Goal: Information Seeking & Learning: Learn about a topic

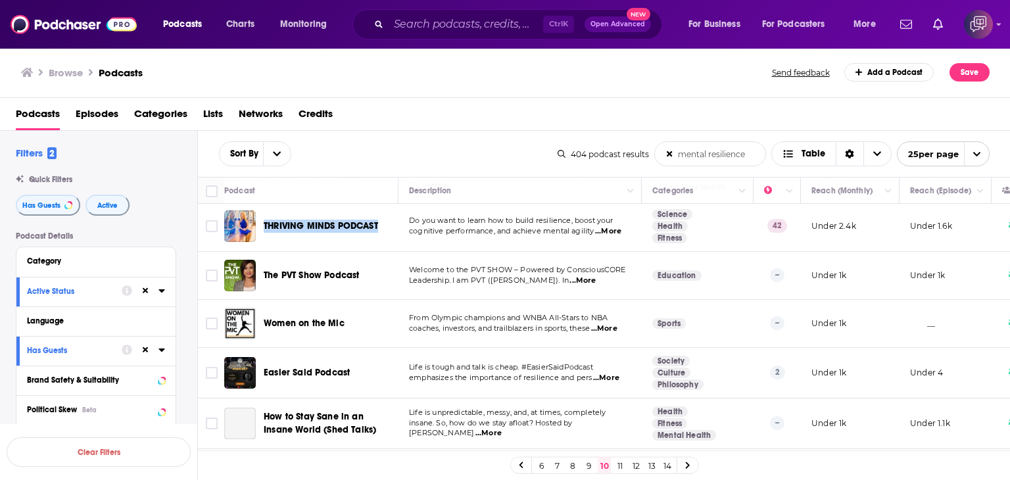
scroll to position [723, 0]
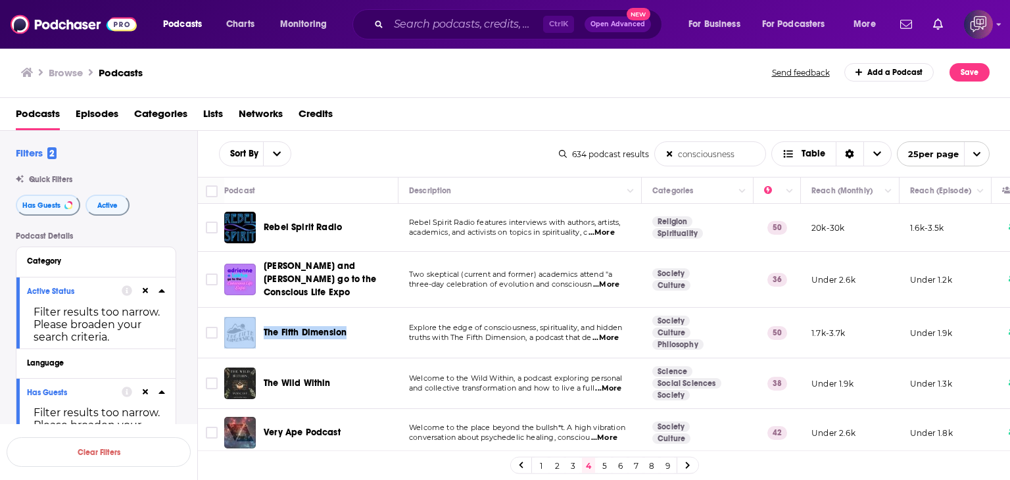
scroll to position [66, 0]
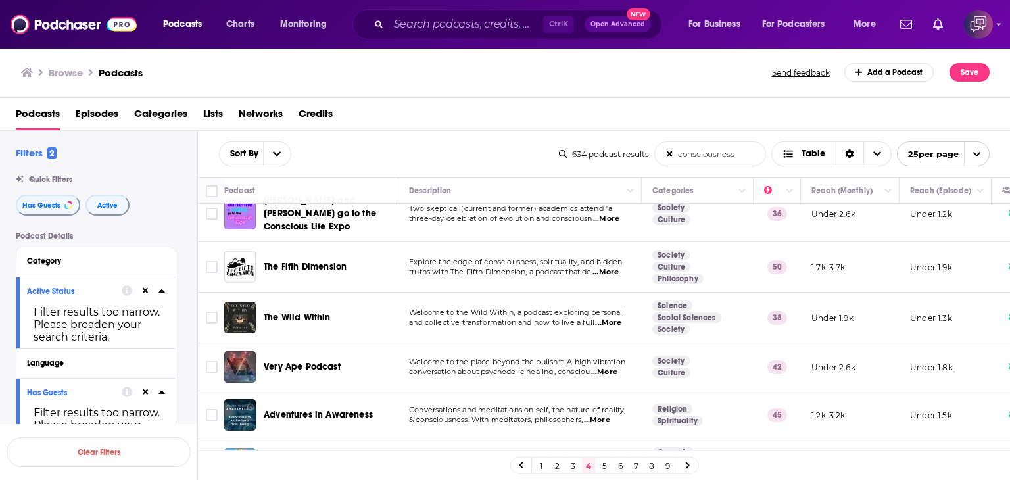
click at [611, 318] on span "...More" at bounding box center [608, 323] width 26 height 11
click at [265, 302] on div "The Wild Within" at bounding box center [332, 318] width 137 height 32
drag, startPoint x: 263, startPoint y: 294, endPoint x: 335, endPoint y: 300, distance: 72.0
click at [335, 302] on div "The Wild Within" at bounding box center [312, 318] width 176 height 32
copy span "The Wild Within"
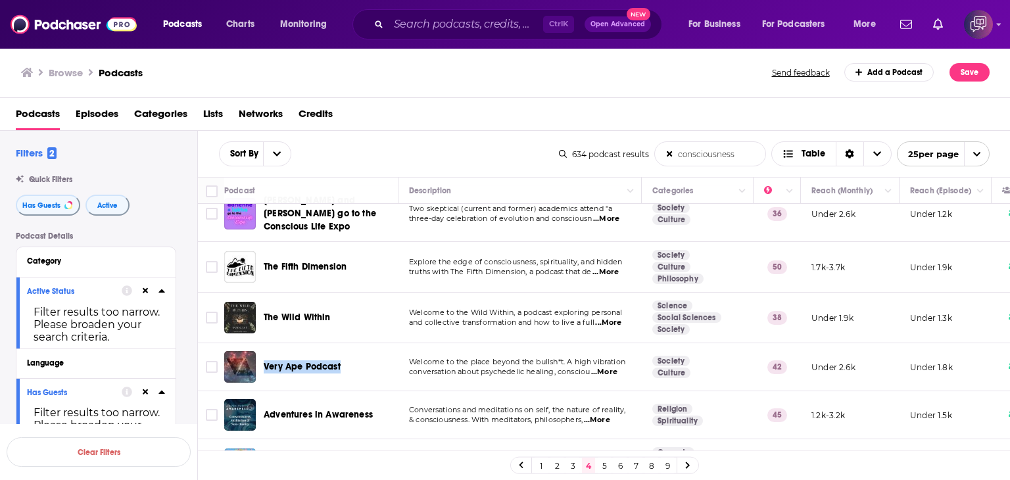
drag, startPoint x: 265, startPoint y: 345, endPoint x: 353, endPoint y: 347, distance: 88.1
click at [353, 351] on div "Very Ape Podcast" at bounding box center [332, 367] width 137 height 32
copy span "Very Ape Podcast"
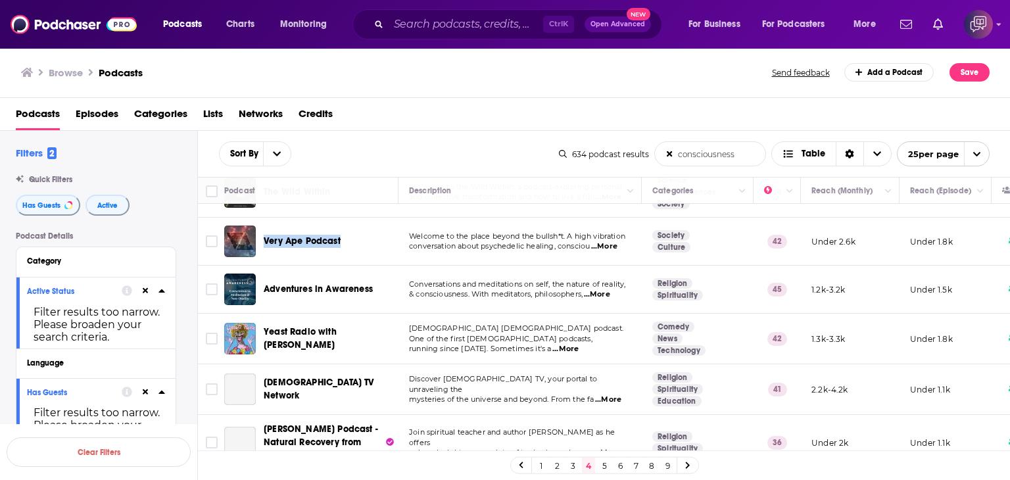
scroll to position [197, 0]
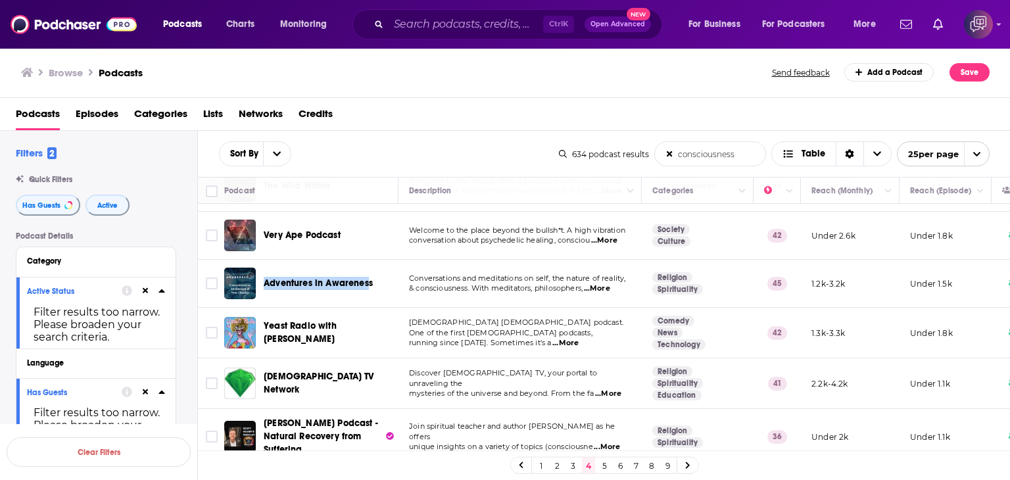
drag, startPoint x: 262, startPoint y: 264, endPoint x: 370, endPoint y: 260, distance: 107.9
click at [370, 268] on div "Adventures in Awareness" at bounding box center [312, 284] width 176 height 32
copy span "Adventures in Awareness"
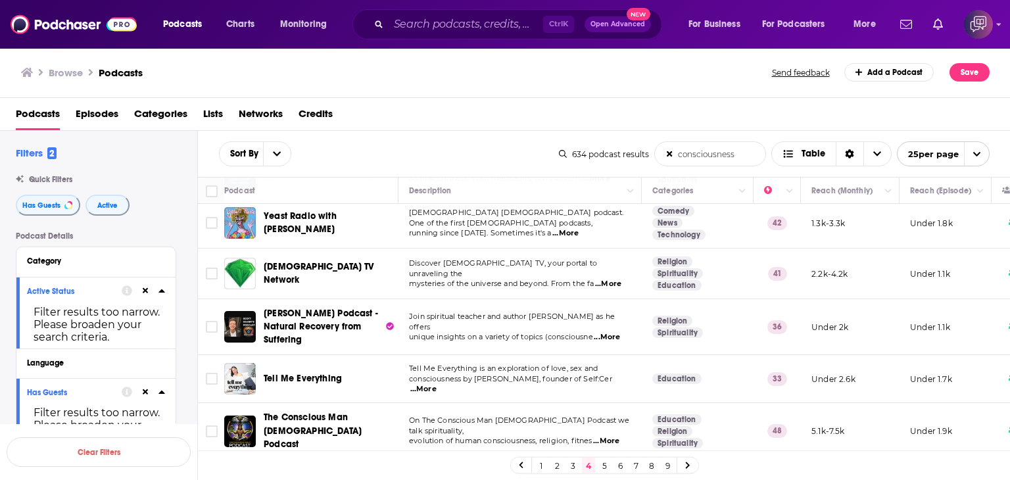
scroll to position [329, 0]
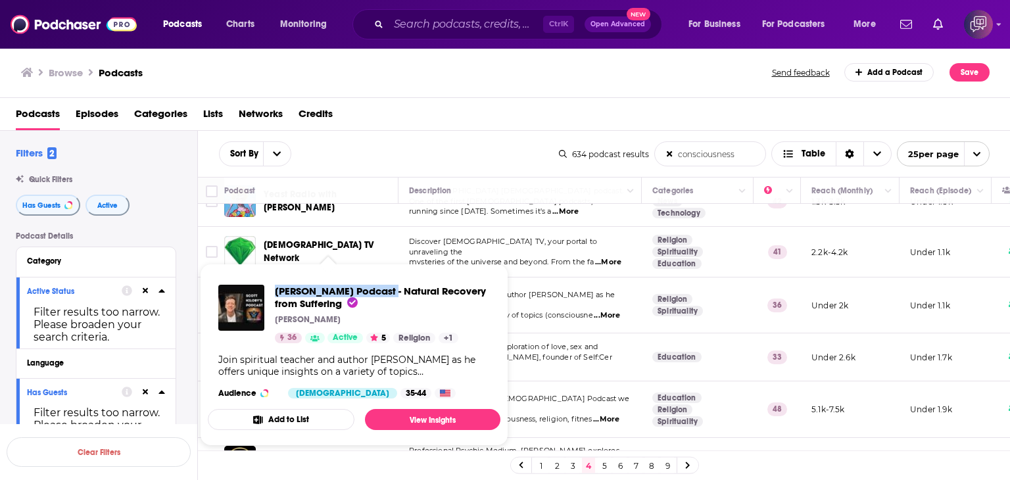
drag, startPoint x: 274, startPoint y: 282, endPoint x: 380, endPoint y: 283, distance: 106.5
click at [380, 283] on div "[PERSON_NAME] Podcast - Natural Recovery from Suffering [PERSON_NAME] 36 Active…" at bounding box center [354, 341] width 293 height 135
copy span "[PERSON_NAME] Podcast"
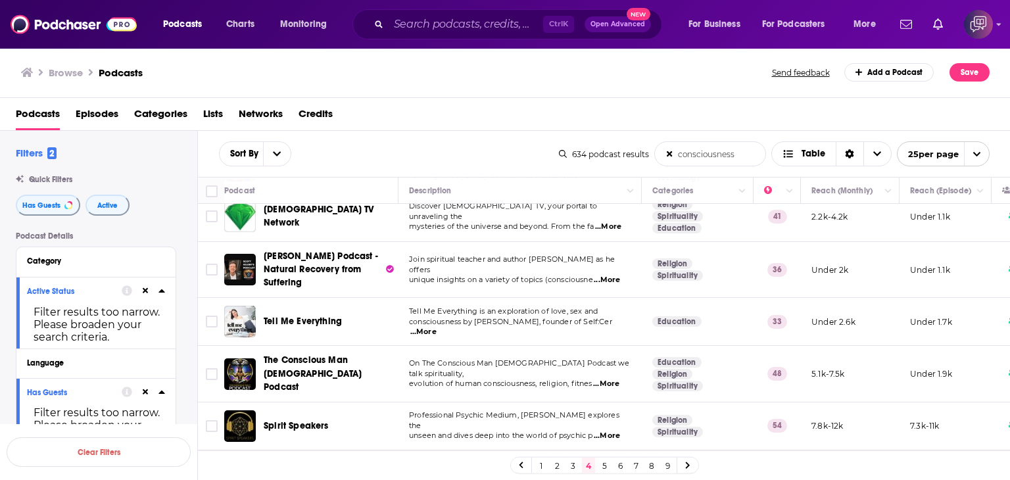
scroll to position [395, 0]
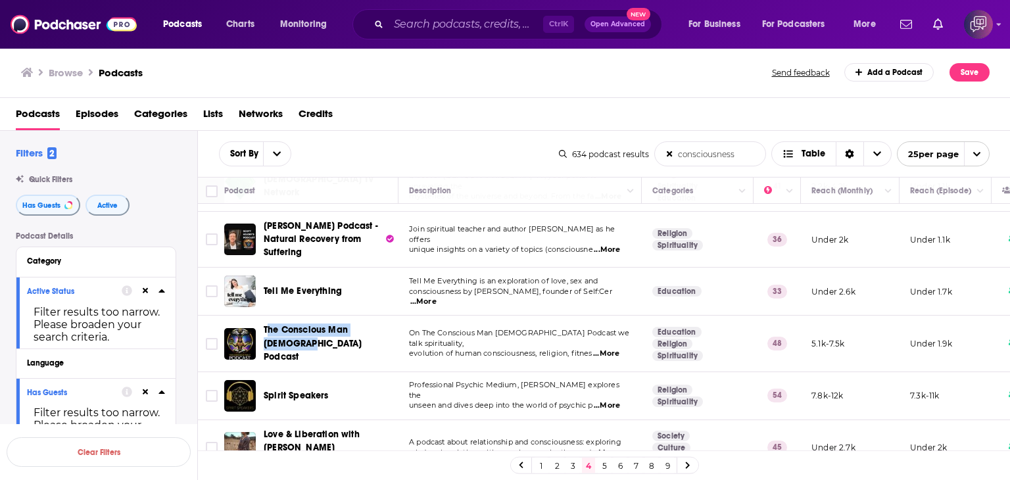
drag, startPoint x: 266, startPoint y: 320, endPoint x: 397, endPoint y: 316, distance: 131.6
click at [397, 323] on div "The Conscious Man [DEMOGRAPHIC_DATA] Podcast" at bounding box center [332, 342] width 137 height 39
copy span "he Conscious Man [DEMOGRAPHIC_DATA] Podcast"
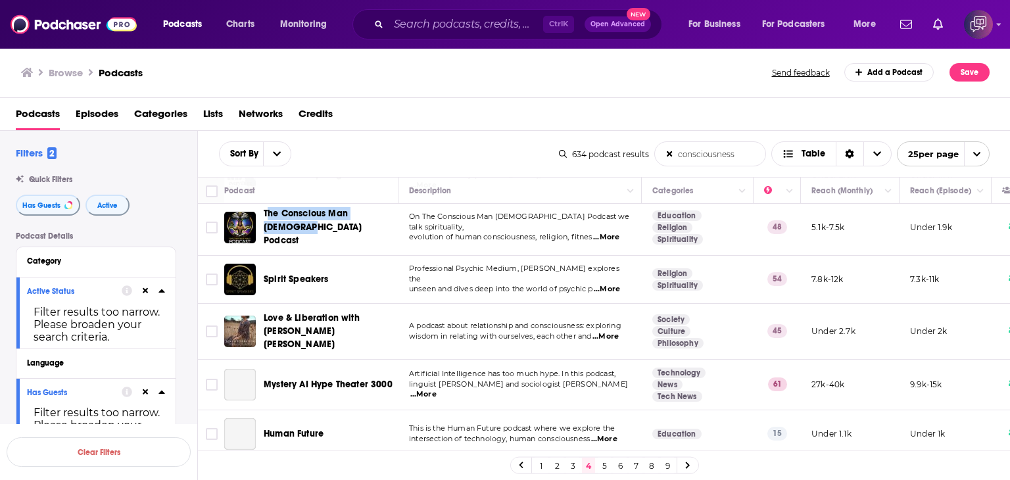
scroll to position [526, 0]
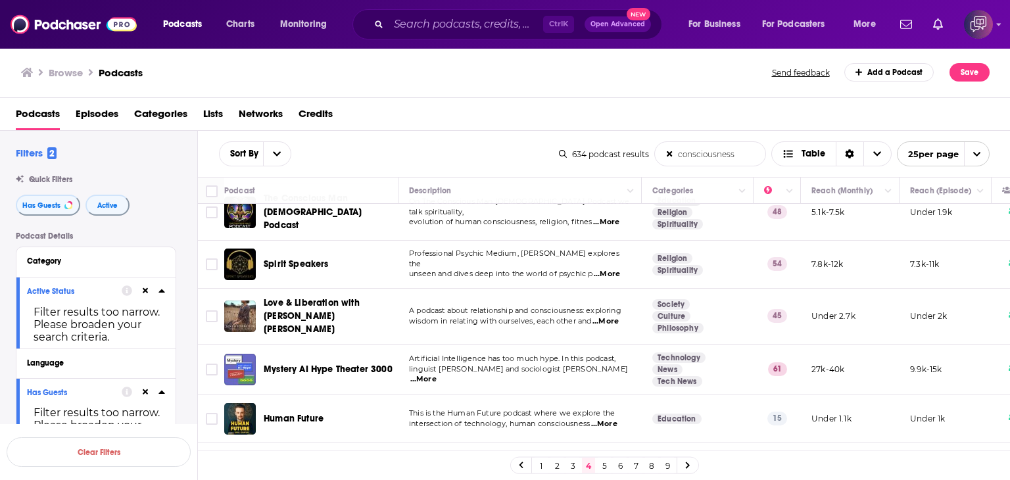
click at [608, 269] on span "...More" at bounding box center [607, 274] width 26 height 11
drag, startPoint x: 265, startPoint y: 232, endPoint x: 335, endPoint y: 233, distance: 70.4
click at [335, 249] on div "Spirit Speakers" at bounding box center [332, 265] width 137 height 32
copy span "Spirit Speakers"
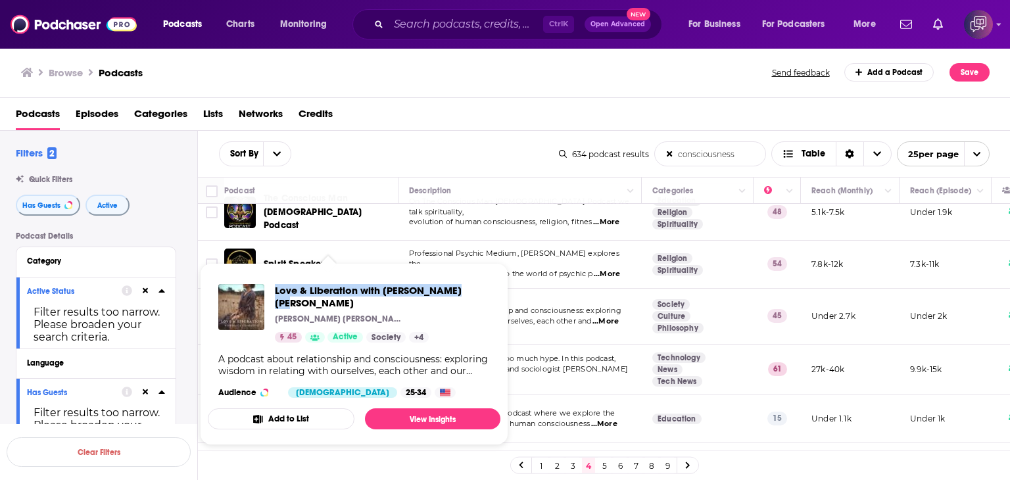
drag, startPoint x: 272, startPoint y: 280, endPoint x: 471, endPoint y: 283, distance: 199.2
click at [471, 283] on div "Love & Liberation with [PERSON_NAME] [PERSON_NAME] [PERSON_NAME] [PERSON_NAME] …" at bounding box center [354, 341] width 293 height 135
copy span "Love & Liberation with [PERSON_NAME] [PERSON_NAME]"
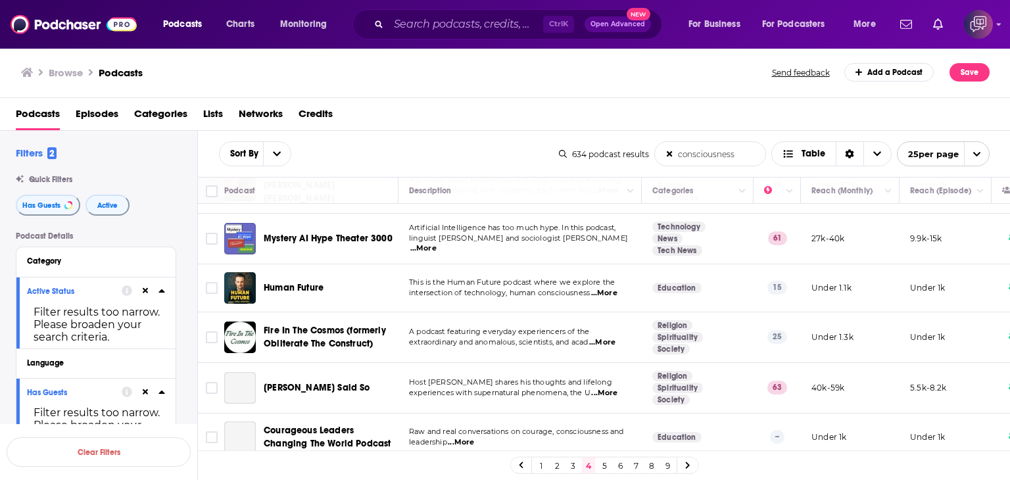
scroll to position [658, 0]
click at [437, 243] on span "...More" at bounding box center [423, 248] width 26 height 11
click at [531, 87] on div "Browse Podcasts Send feedback Add a Podcast Save" at bounding box center [505, 72] width 1011 height 51
drag, startPoint x: 263, startPoint y: 352, endPoint x: 358, endPoint y: 352, distance: 95.3
click at [358, 371] on div "[PERSON_NAME] Said So" at bounding box center [312, 387] width 176 height 32
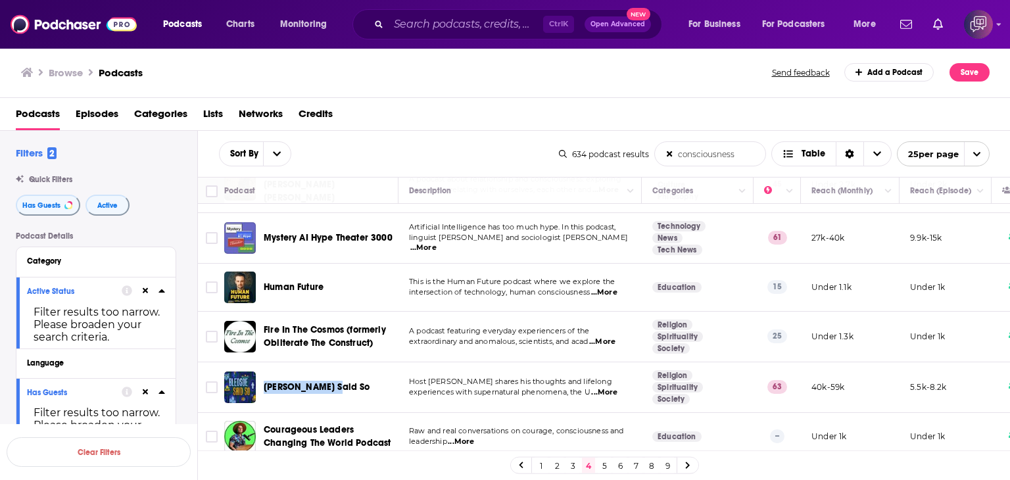
copy span "[PERSON_NAME] Said So"
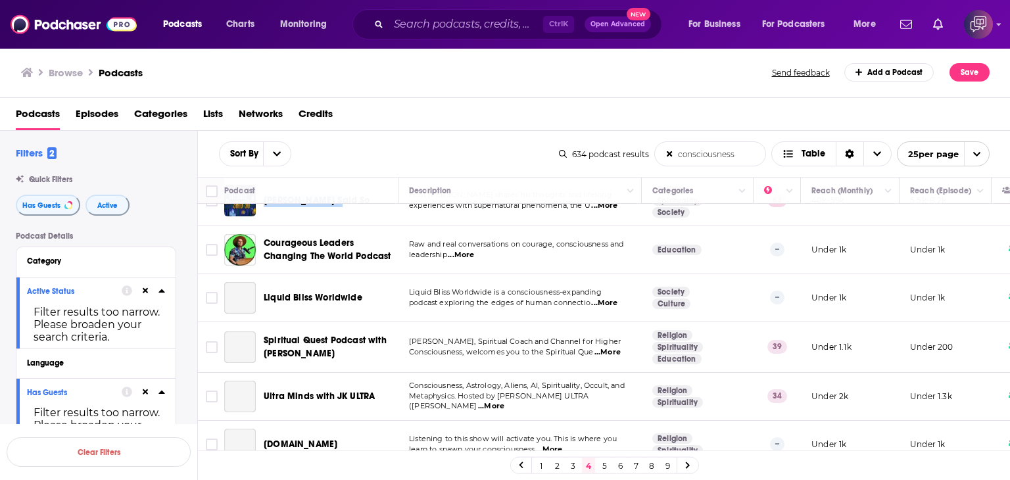
scroll to position [855, 0]
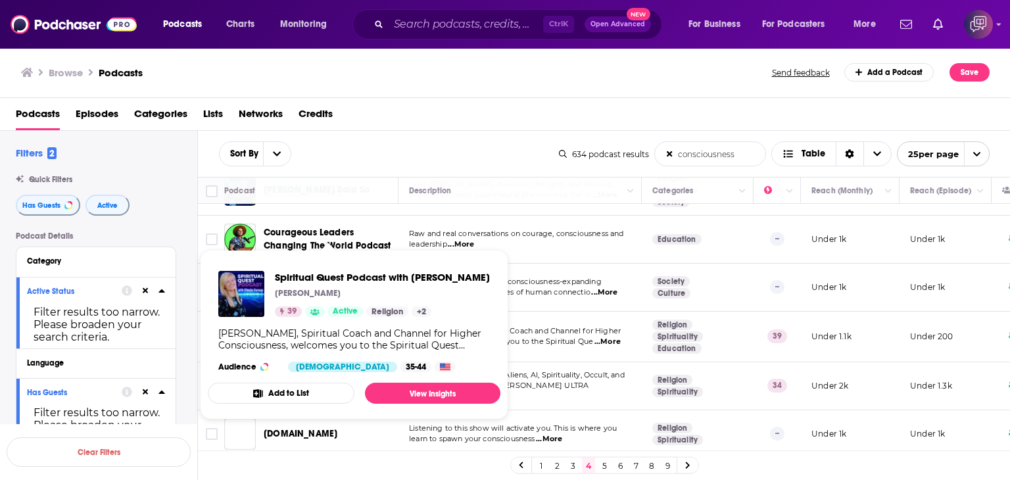
drag, startPoint x: 274, startPoint y: 268, endPoint x: 343, endPoint y: 291, distance: 72.8
click at [343, 291] on div "Spiritual Quest Podcast with [PERSON_NAME] [PERSON_NAME] 39 Active Religion + 2…" at bounding box center [354, 321] width 293 height 122
copy span "Spiritual Quest Podcast with [PERSON_NAME]"
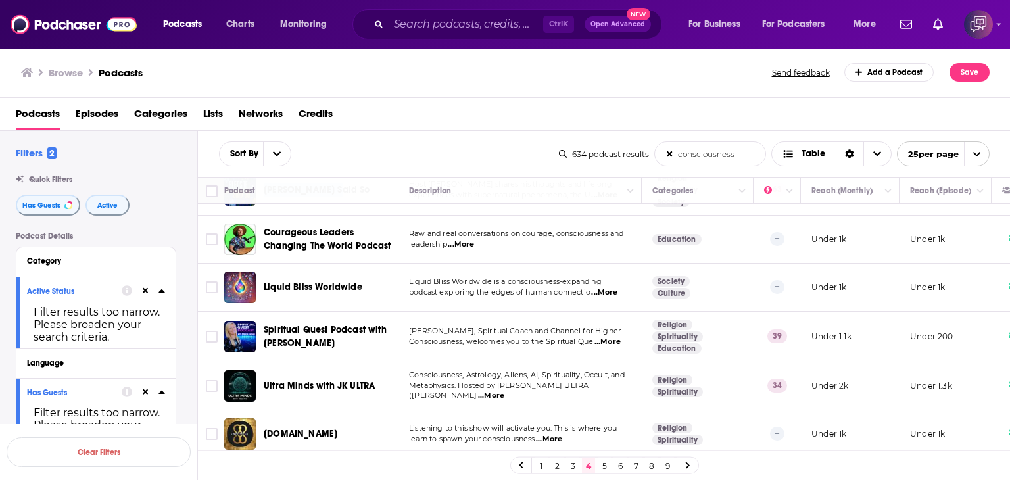
scroll to position [921, 0]
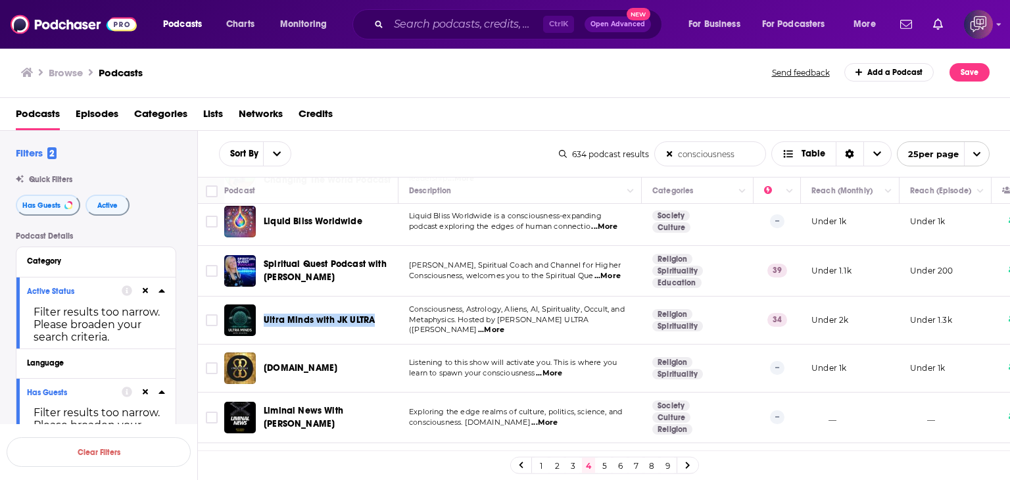
drag, startPoint x: 270, startPoint y: 289, endPoint x: 378, endPoint y: 291, distance: 107.9
click at [378, 304] on div "Ultra Minds with JK ULTRA" at bounding box center [312, 320] width 176 height 32
copy span "Ultra Minds with JK ULTRA"
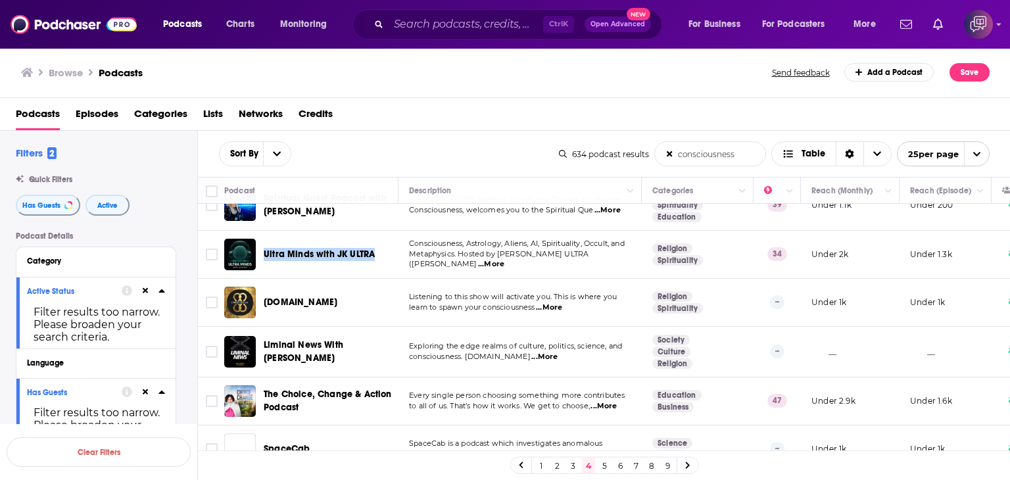
scroll to position [994, 0]
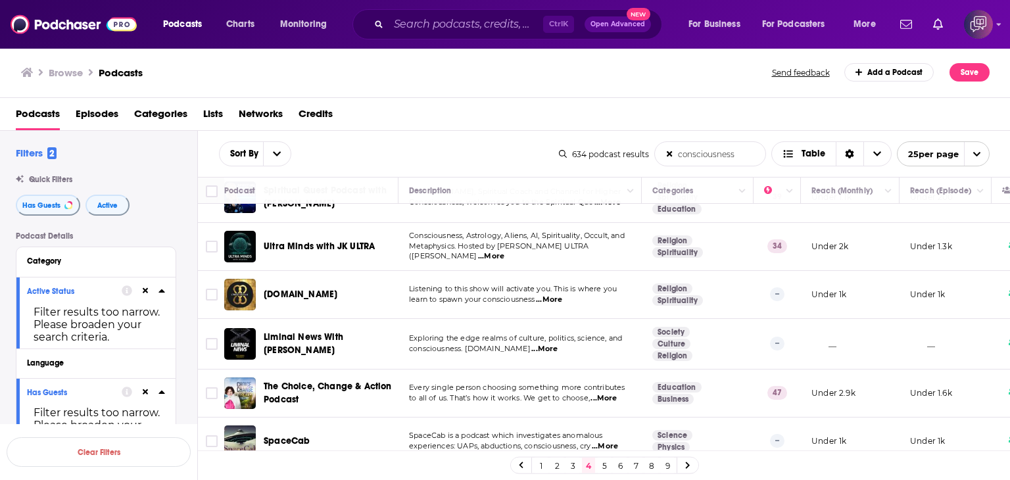
click at [613, 393] on span "...More" at bounding box center [603, 398] width 26 height 11
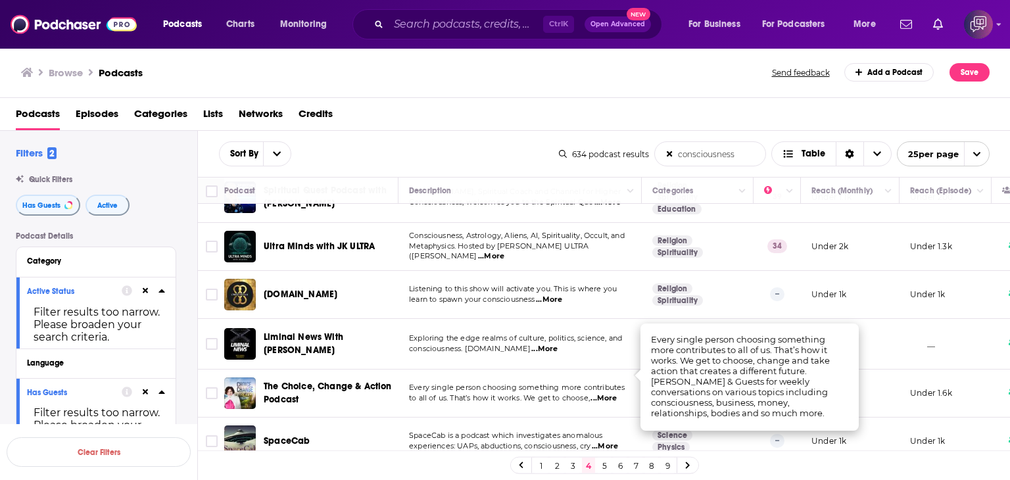
click at [602, 467] on link "5" at bounding box center [604, 466] width 13 height 16
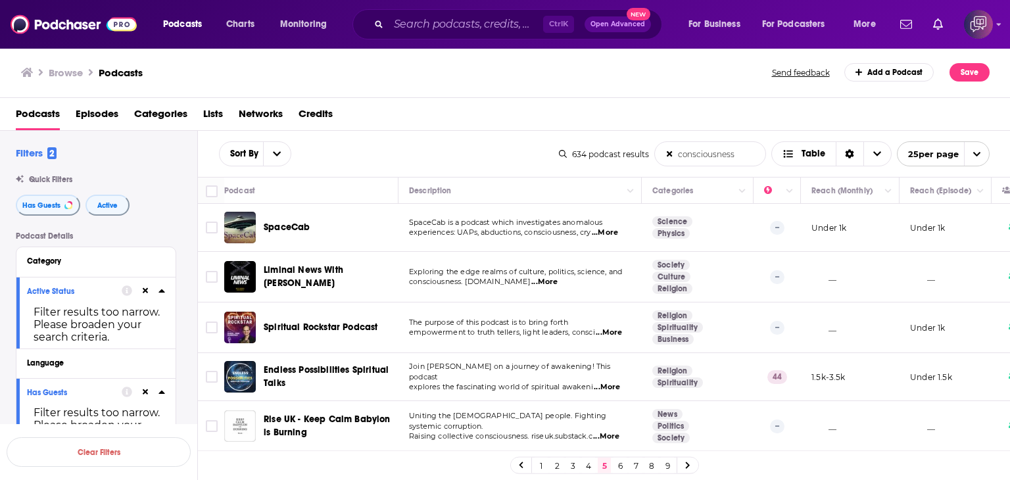
scroll to position [66, 0]
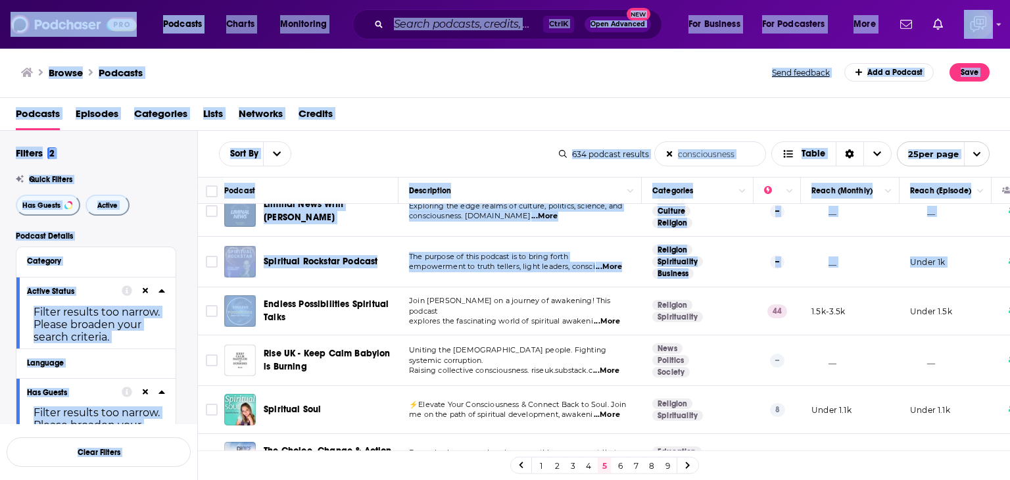
click at [299, 315] on div "Podcasts Charts Monitoring Ctrl K Open Advanced New For Business For Podcasters…" at bounding box center [505, 240] width 1010 height 480
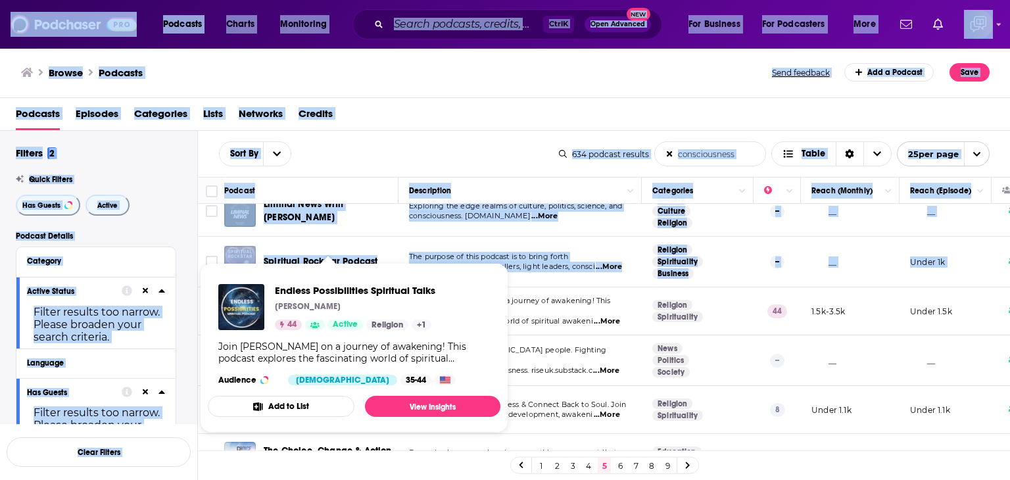
click at [302, 276] on div "Endless Possibilities Spiritual Talks [PERSON_NAME] 44 Active Religion + 1 Join…" at bounding box center [354, 335] width 293 height 122
click at [282, 274] on div "Endless Possibilities Spiritual Talks [PERSON_NAME] 44 Active Religion + 1 Join…" at bounding box center [354, 335] width 293 height 122
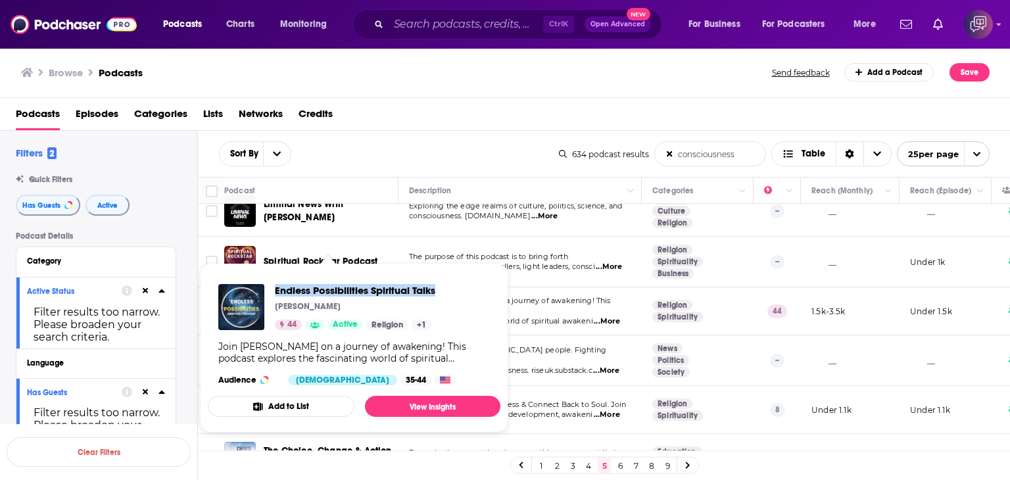
drag, startPoint x: 274, startPoint y: 280, endPoint x: 442, endPoint y: 279, distance: 167.7
click at [442, 279] on div "Endless Possibilities Spiritual Talks [PERSON_NAME] 44 Active Religion + 1 Join…" at bounding box center [354, 335] width 293 height 122
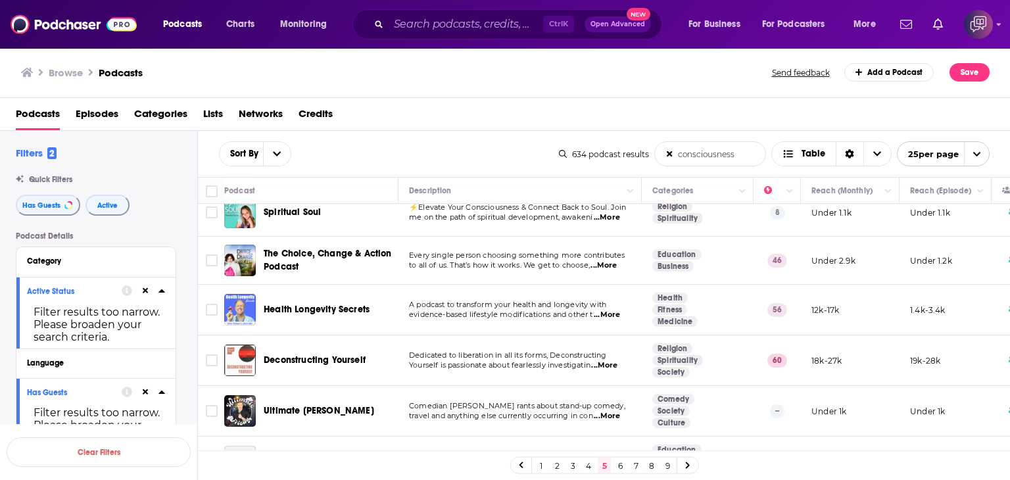
scroll to position [329, 0]
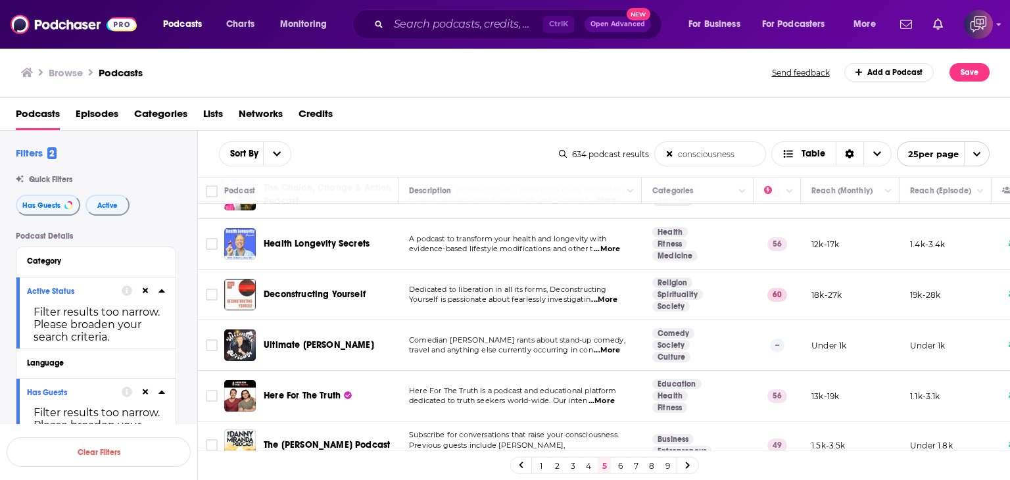
click at [611, 300] on span "...More" at bounding box center [604, 300] width 26 height 11
click at [403, 80] on div "Browse Podcasts" at bounding box center [397, 72] width 752 height 18
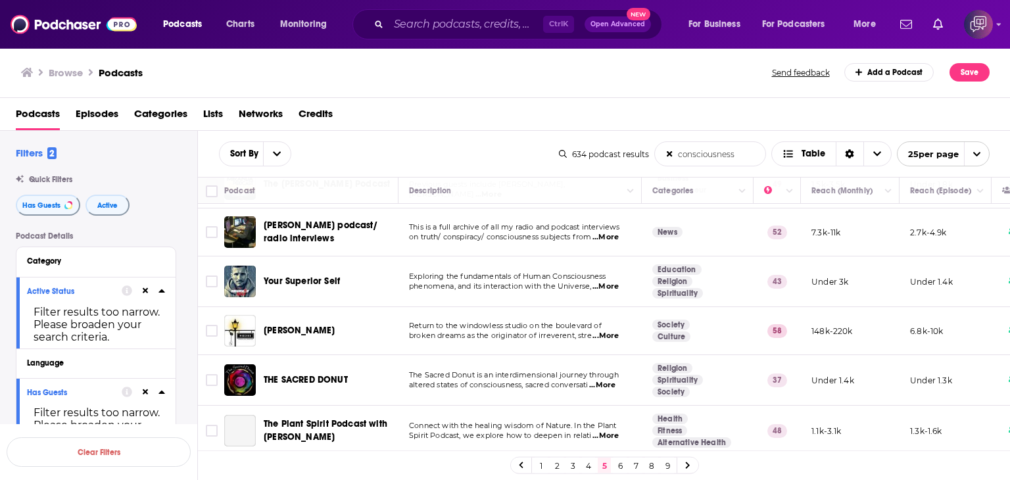
scroll to position [592, 0]
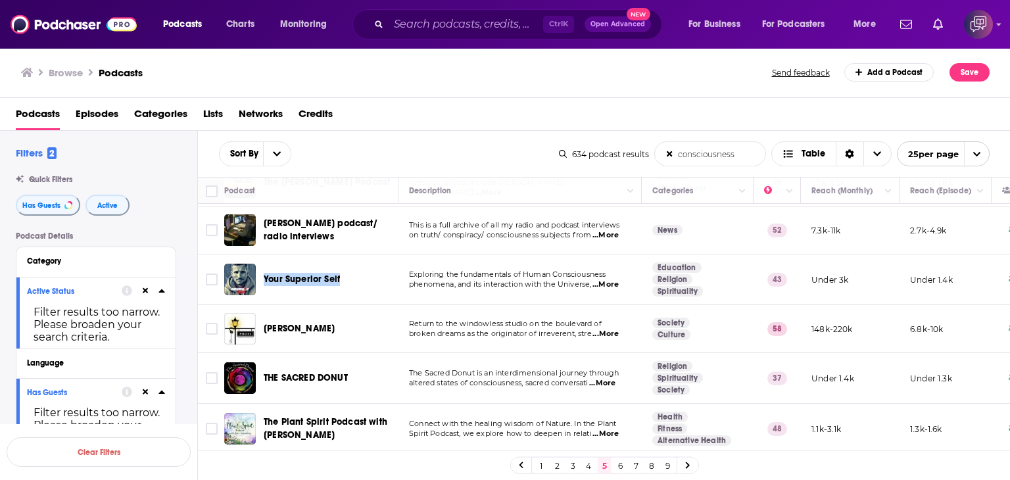
drag, startPoint x: 260, startPoint y: 264, endPoint x: 343, endPoint y: 259, distance: 82.3
click at [342, 259] on td "Your Superior Self" at bounding box center [311, 279] width 174 height 51
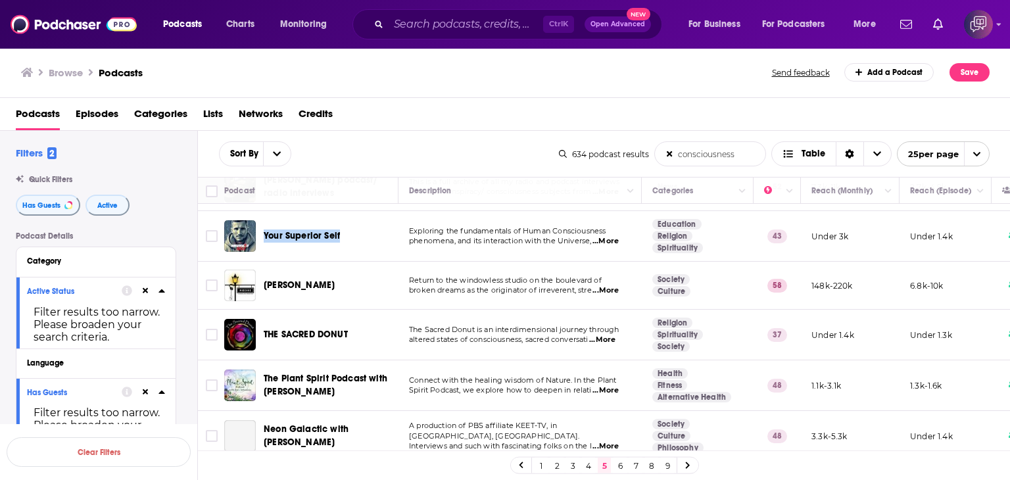
scroll to position [658, 0]
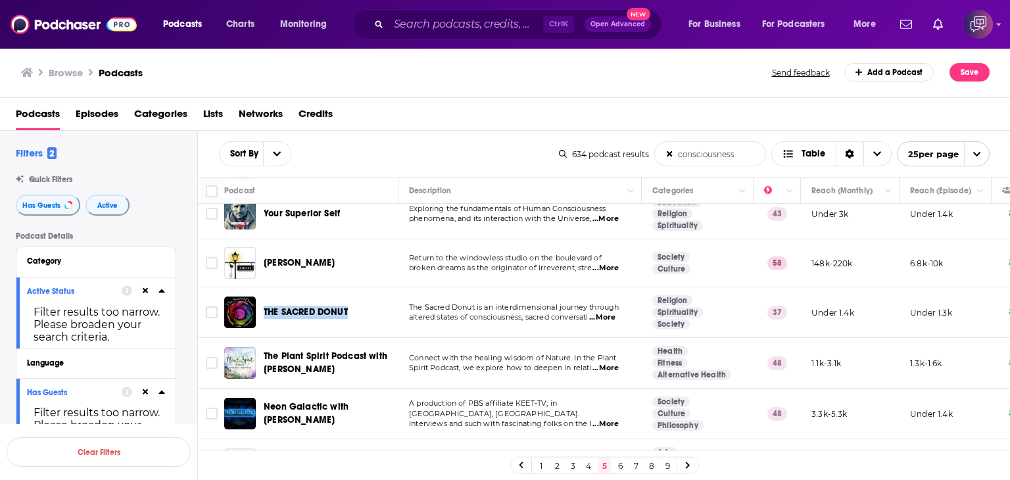
drag, startPoint x: 263, startPoint y: 293, endPoint x: 360, endPoint y: 295, distance: 96.7
click at [360, 295] on td "THE SACRED DONUT" at bounding box center [311, 312] width 174 height 51
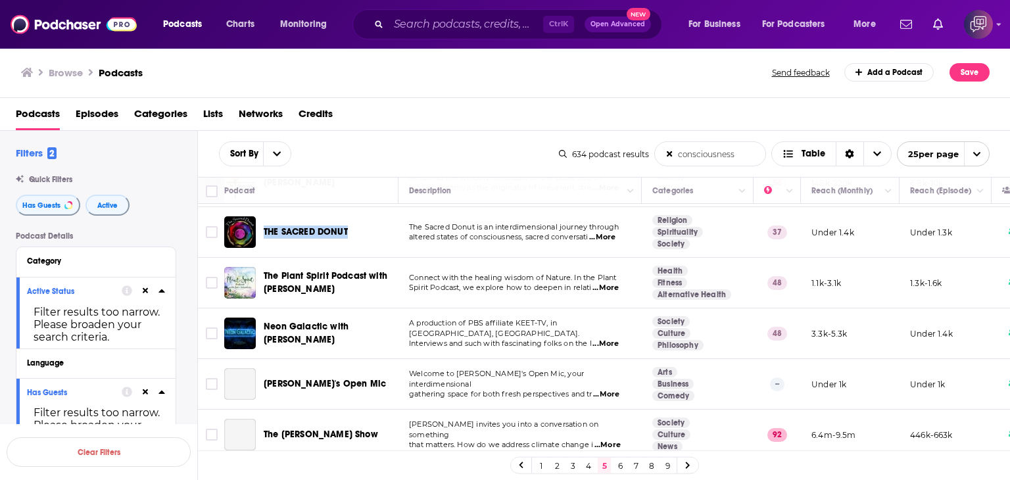
scroll to position [789, 0]
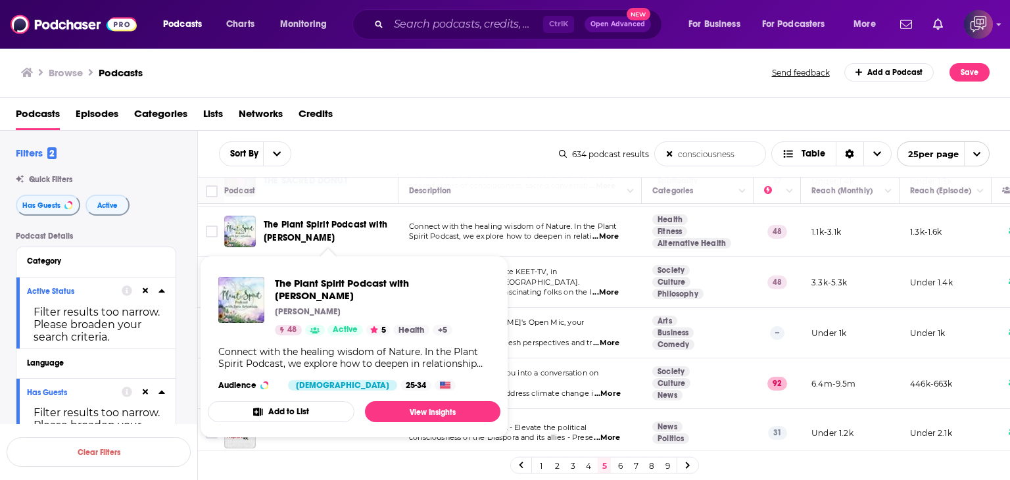
drag, startPoint x: 275, startPoint y: 271, endPoint x: 491, endPoint y: 285, distance: 215.5
click at [491, 285] on div "The Plant Spirit Podcast with [PERSON_NAME] Artemisia [PERSON_NAME] Artemisia 4…" at bounding box center [354, 333] width 293 height 135
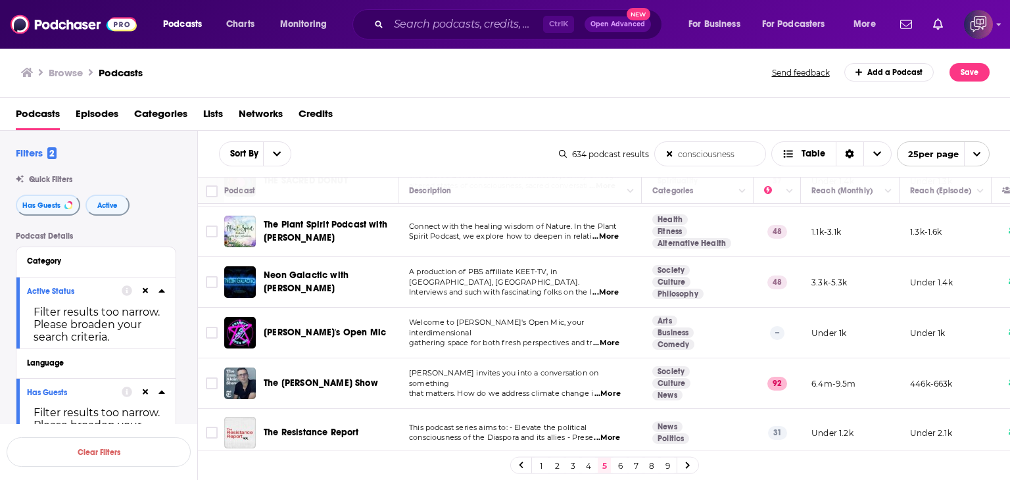
click at [607, 287] on span "...More" at bounding box center [605, 292] width 26 height 11
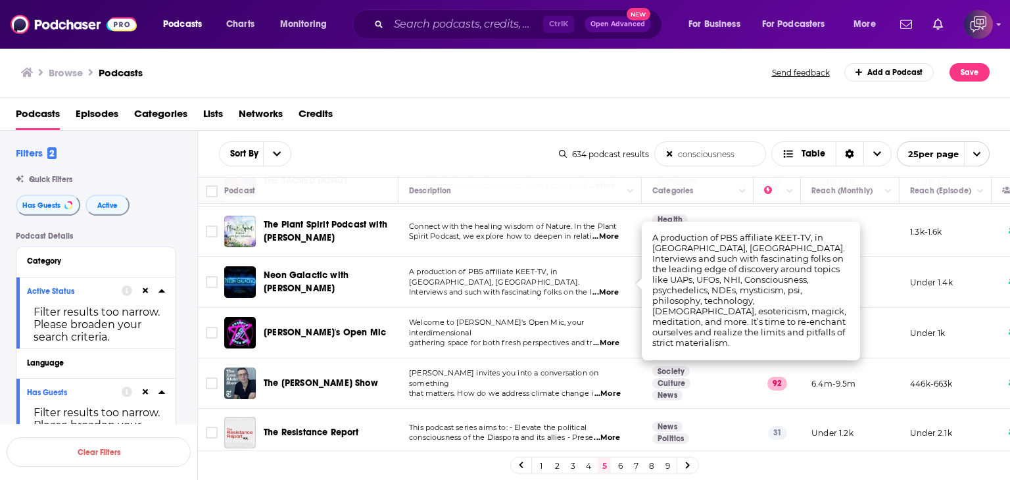
click at [489, 94] on div "Browse Podcasts Send feedback Add a Podcast Save" at bounding box center [505, 72] width 1011 height 51
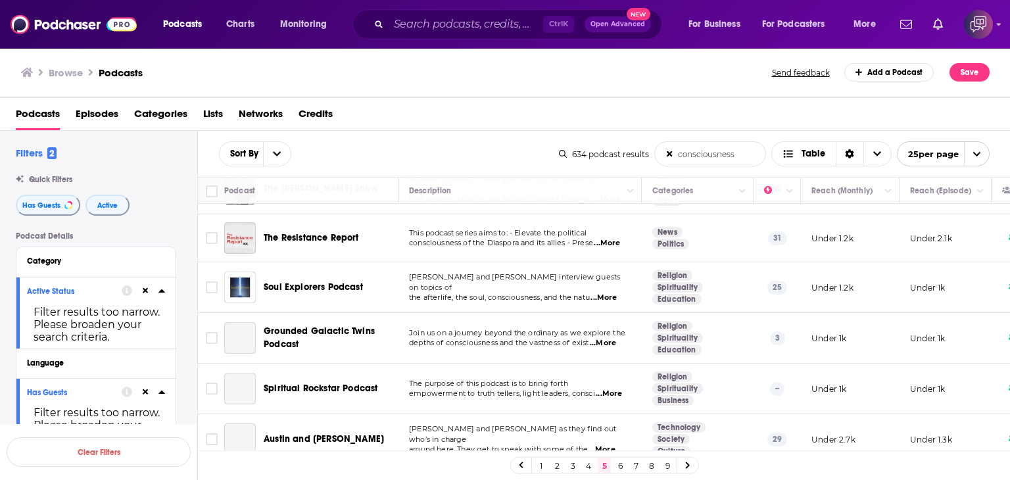
scroll to position [986, 0]
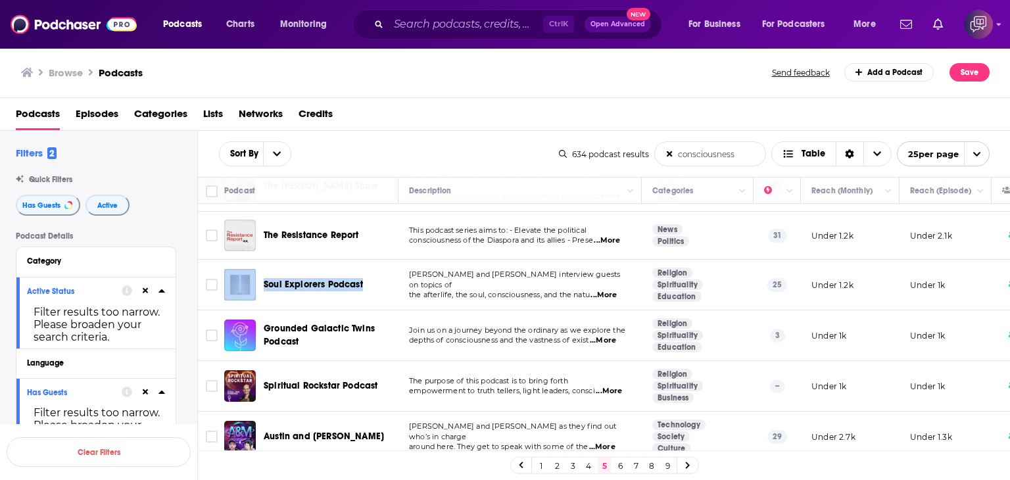
drag, startPoint x: 258, startPoint y: 272, endPoint x: 361, endPoint y: 272, distance: 102.6
click at [361, 272] on div "Soul Explorers Podcast" at bounding box center [312, 285] width 176 height 32
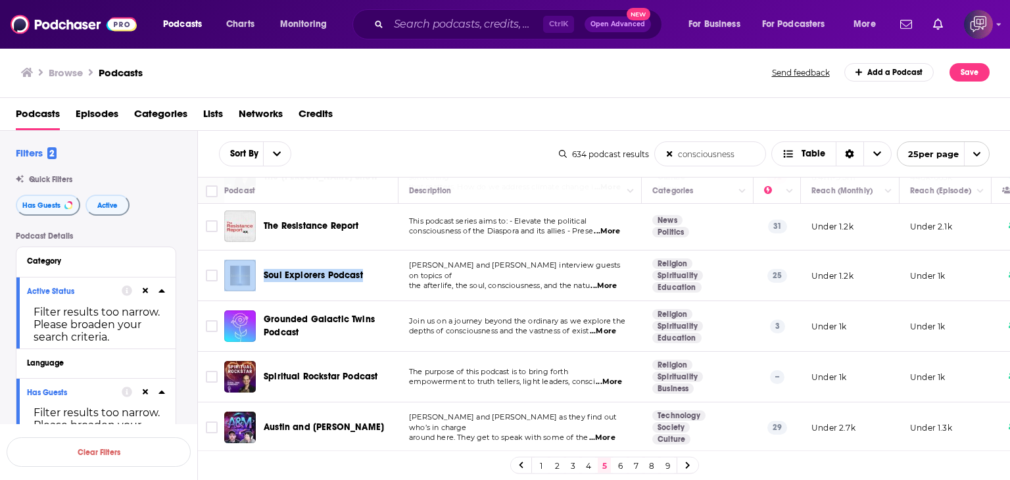
click at [621, 462] on link "6" at bounding box center [619, 466] width 13 height 16
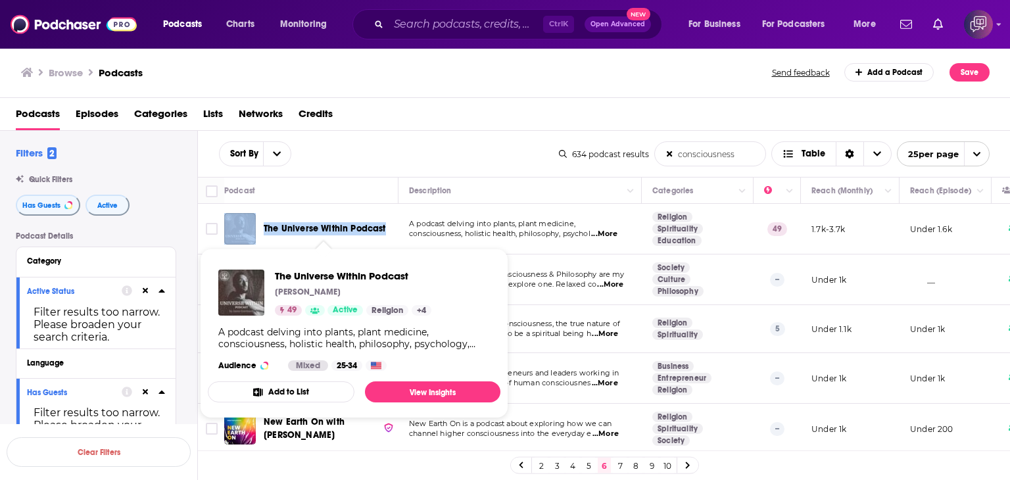
drag, startPoint x: 258, startPoint y: 214, endPoint x: 385, endPoint y: 226, distance: 128.1
click at [385, 226] on div "The Universe Within Podcast" at bounding box center [312, 229] width 176 height 32
